Goal: Task Accomplishment & Management: Manage account settings

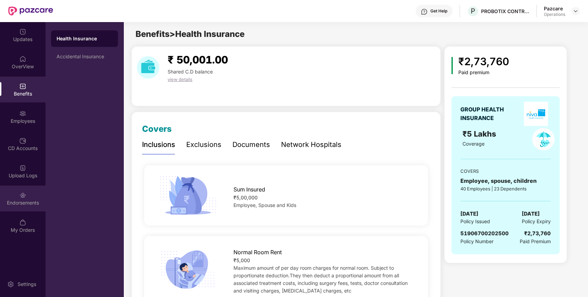
click at [29, 207] on div "Endorsements" at bounding box center [23, 199] width 46 height 26
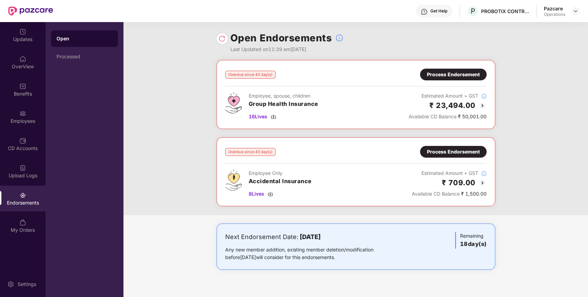
click at [443, 77] on div "Process Endorsement" at bounding box center [453, 75] width 53 height 8
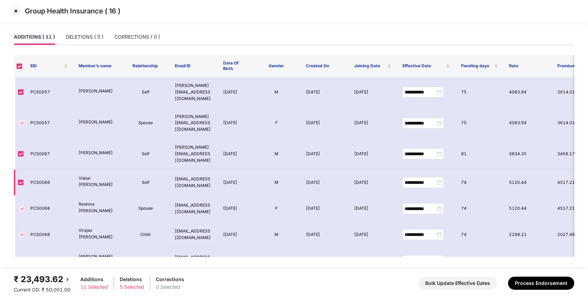
scroll to position [97, 0]
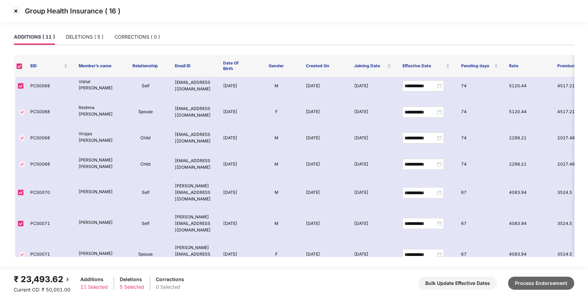
click at [523, 280] on button "Process Endorsement" at bounding box center [541, 283] width 66 height 13
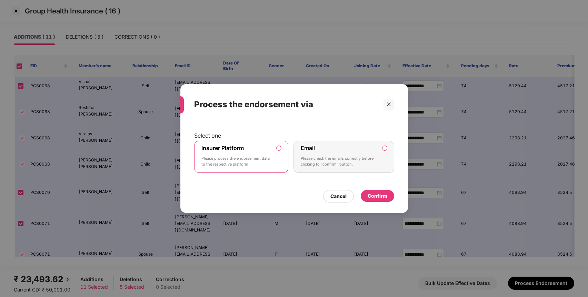
click at [241, 161] on p "Please process the endorsement data to the respective platform" at bounding box center [236, 162] width 70 height 12
click at [378, 189] on div "Cancel Confirm" at bounding box center [294, 195] width 200 height 16
click at [376, 195] on div "Confirm" at bounding box center [378, 196] width 20 height 8
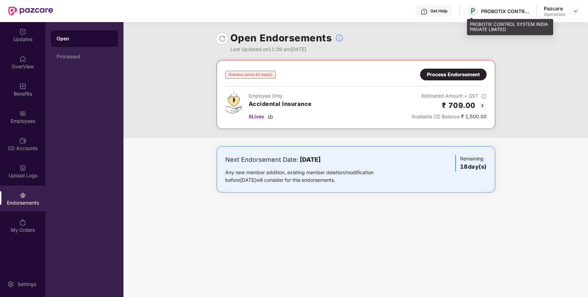
click at [491, 11] on div "PROBOTIX CONTROL SYSTEM INDIA PRIVATE LIMITED" at bounding box center [505, 11] width 48 height 7
copy div "PROBOTIX"
click at [491, 11] on div "PROBOTIX CONTROL SYSTEM INDIA PRIVATE LIMITED" at bounding box center [505, 11] width 48 height 7
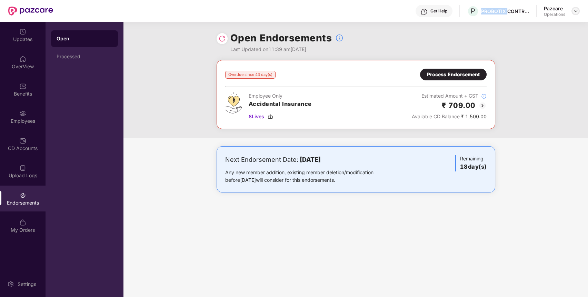
click at [573, 10] on img at bounding box center [576, 11] width 6 height 6
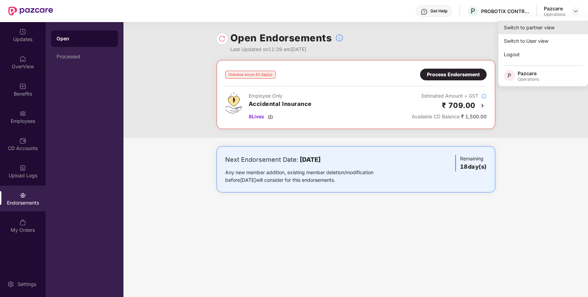
click at [551, 27] on div "Switch to partner view" at bounding box center [543, 27] width 90 height 13
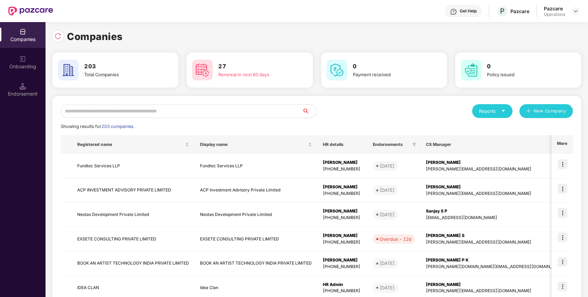
click at [206, 113] on input "text" at bounding box center [182, 111] width 242 height 14
paste input "********"
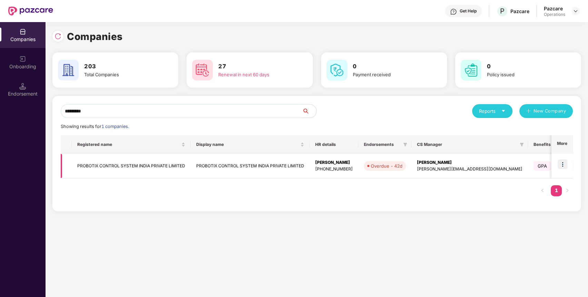
type input "********"
click at [184, 160] on td "PROBOTIX CONTROL SYSTEM INDIA PRIVATE LIMITED" at bounding box center [131, 166] width 119 height 24
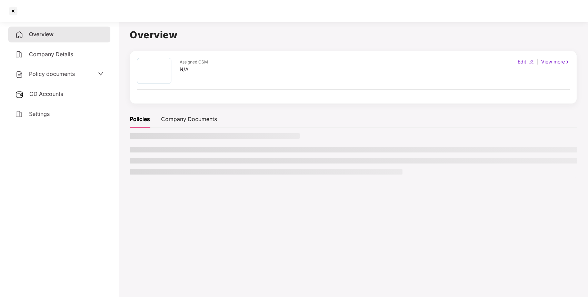
click at [53, 72] on span "Policy documents" at bounding box center [52, 73] width 46 height 7
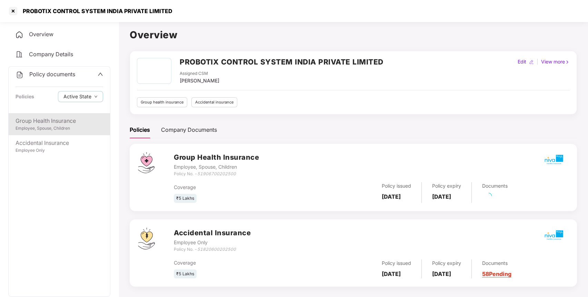
click at [70, 127] on div "Employee, Spouse, Children" at bounding box center [60, 128] width 88 height 7
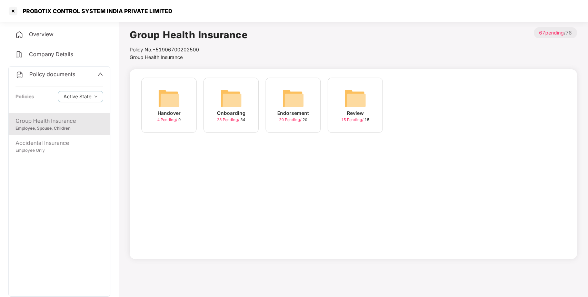
click at [303, 97] on img at bounding box center [293, 98] width 22 height 22
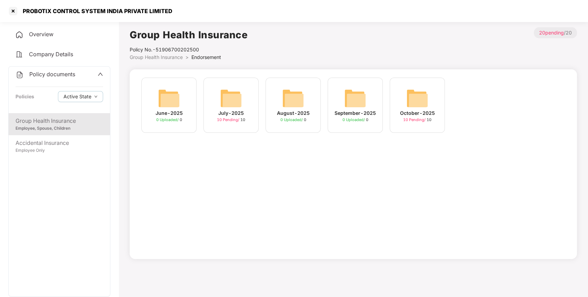
click at [397, 95] on div "October-2025 10 Pending / 10" at bounding box center [417, 105] width 55 height 55
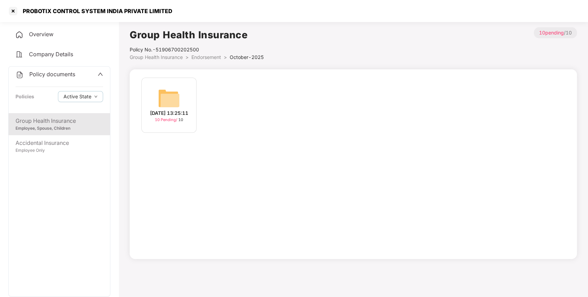
click at [181, 113] on div "[DATE] 13:25:11" at bounding box center [169, 113] width 38 height 8
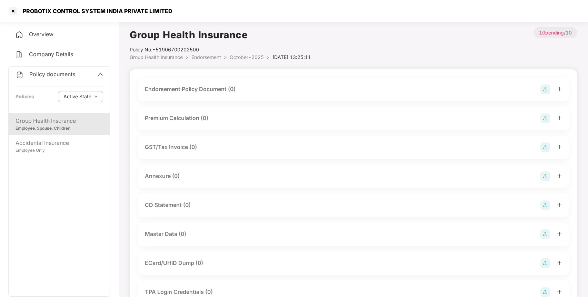
click at [541, 84] on img at bounding box center [545, 89] width 10 height 10
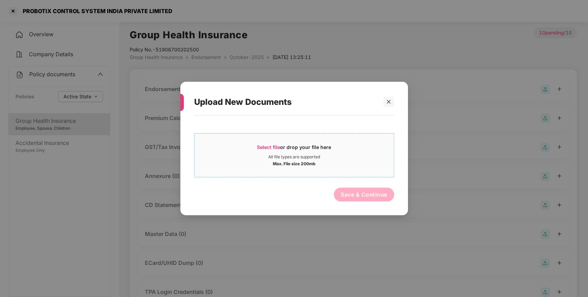
click at [339, 156] on div "All file types are supported" at bounding box center [294, 157] width 199 height 6
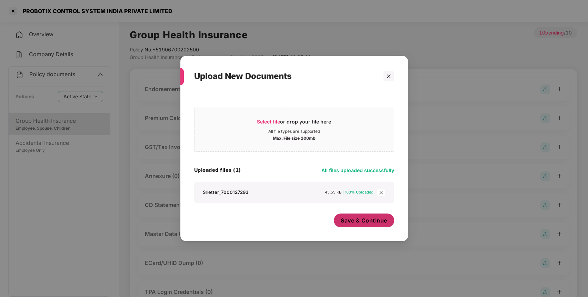
click at [369, 223] on span "Save & Continue" at bounding box center [364, 221] width 47 height 8
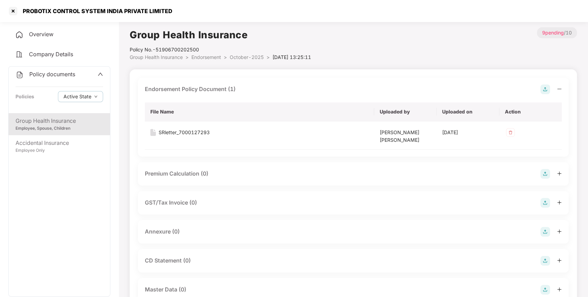
click at [549, 234] on img at bounding box center [545, 232] width 10 height 10
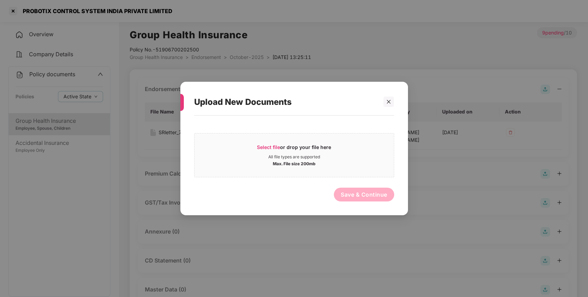
click at [369, 179] on div "Select file or drop your file here All file types are supported Max. File size …" at bounding box center [294, 162] width 200 height 86
click at [334, 152] on div "Select file or drop your file here" at bounding box center [294, 149] width 199 height 10
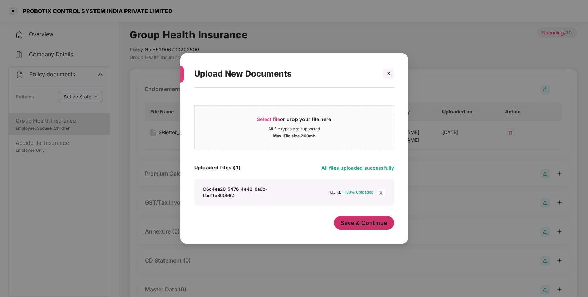
click at [345, 229] on button "Save & Continue" at bounding box center [364, 223] width 60 height 14
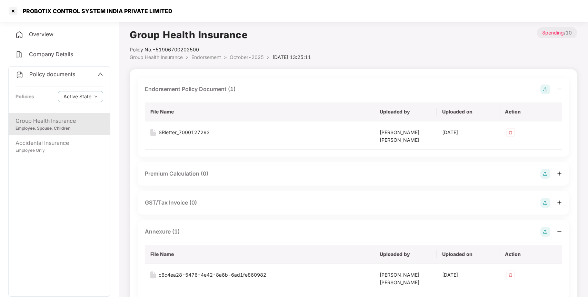
click at [47, 67] on div "Policy documents Policies Active State" at bounding box center [59, 90] width 101 height 47
click at [48, 74] on span "Policy documents" at bounding box center [52, 74] width 46 height 7
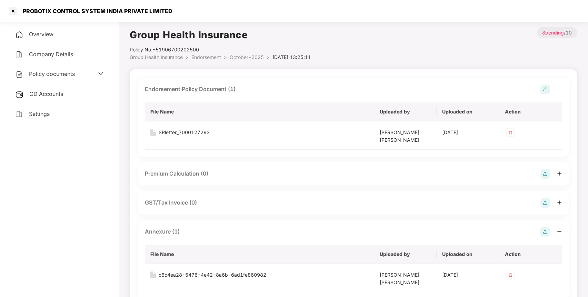
click at [55, 98] on div "CD Accounts" at bounding box center [59, 94] width 102 height 16
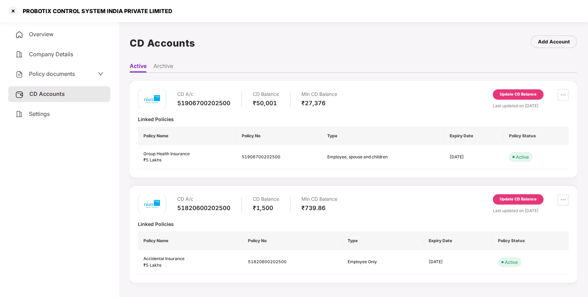
click at [41, 6] on div "PROBOTIX CONTROL SYSTEM INDIA PRIVATE LIMITED" at bounding box center [90, 11] width 165 height 11
copy div "PROBOTIX"
click at [11, 11] on div at bounding box center [13, 11] width 11 height 11
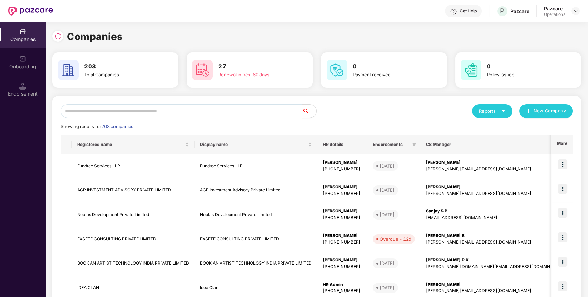
click at [246, 115] on input "text" at bounding box center [182, 111] width 242 height 14
paste input "********"
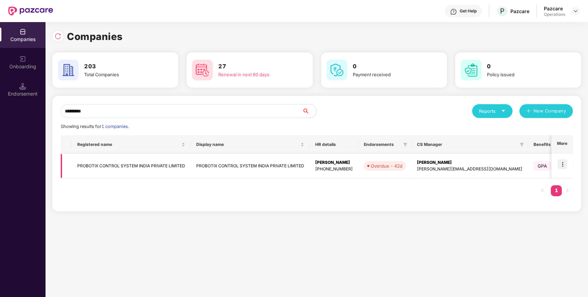
type input "********"
click at [565, 161] on img at bounding box center [563, 164] width 10 height 10
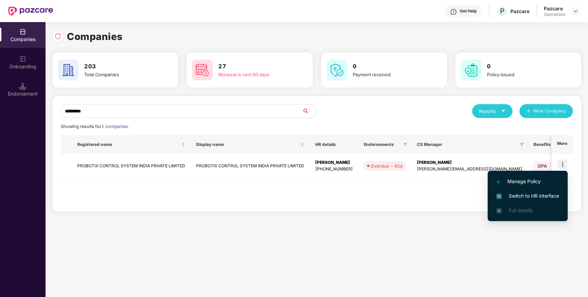
click at [535, 192] on li "Switch to HR interface" at bounding box center [528, 196] width 80 height 14
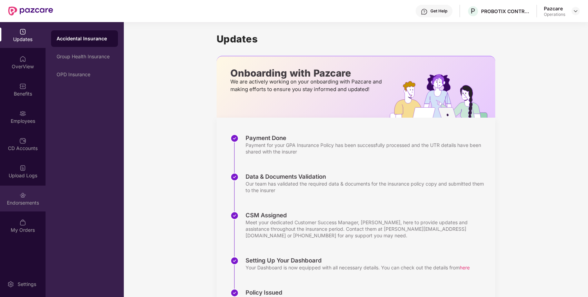
click at [8, 193] on div "Endorsements" at bounding box center [23, 199] width 46 height 26
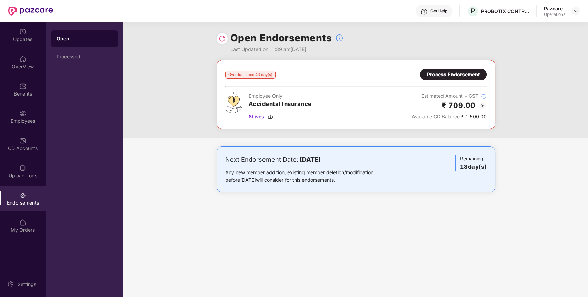
click at [255, 117] on span "8 Lives" at bounding box center [257, 117] width 16 height 8
